Goal: Task Accomplishment & Management: Complete application form

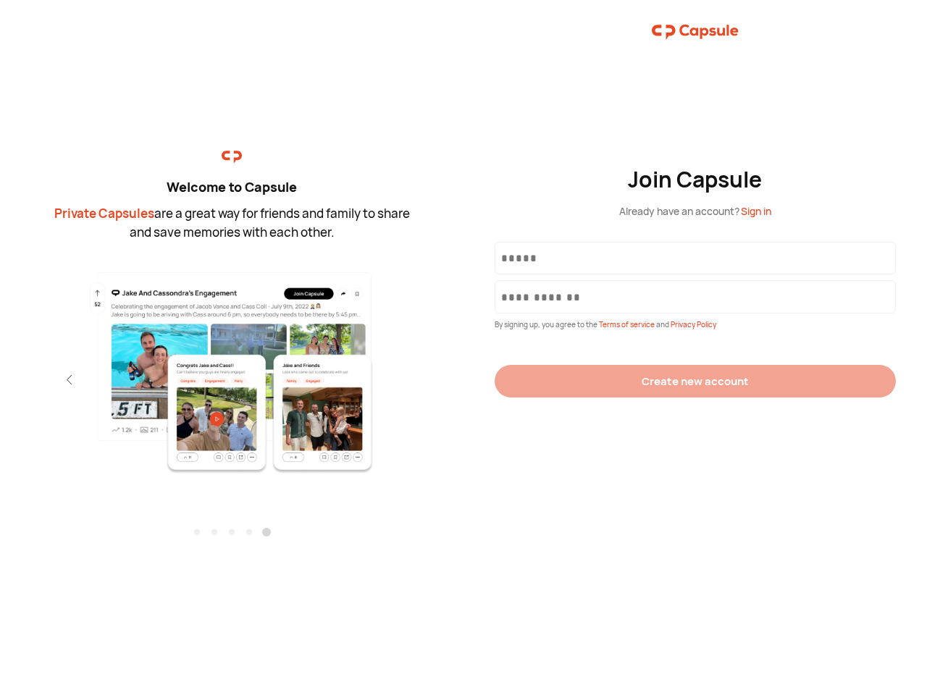
click at [463, 348] on div "Join Capsule Already have an account? Sign in By signing up, you agree to the T…" at bounding box center [694, 347] width 463 height 695
click at [232, 367] on img at bounding box center [232, 372] width 316 height 204
click at [0, 379] on div "Welcome to Capsule Private Capsules are a great way for friends and family to s…" at bounding box center [231, 347] width 463 height 695
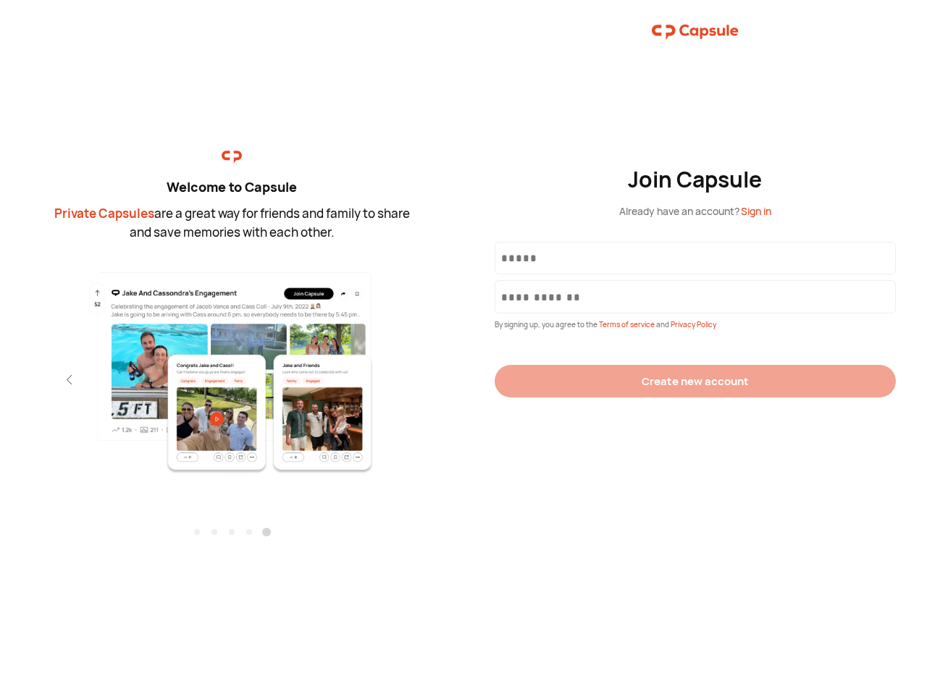
click at [0, 379] on div "Welcome to Capsule Private Capsules are a great way for friends and family to s…" at bounding box center [231, 347] width 463 height 695
click at [43, 379] on div "Welcome to Capsule Private Capsules are a great way for friends and family to s…" at bounding box center [231, 347] width 463 height 695
